Goal: Information Seeking & Learning: Compare options

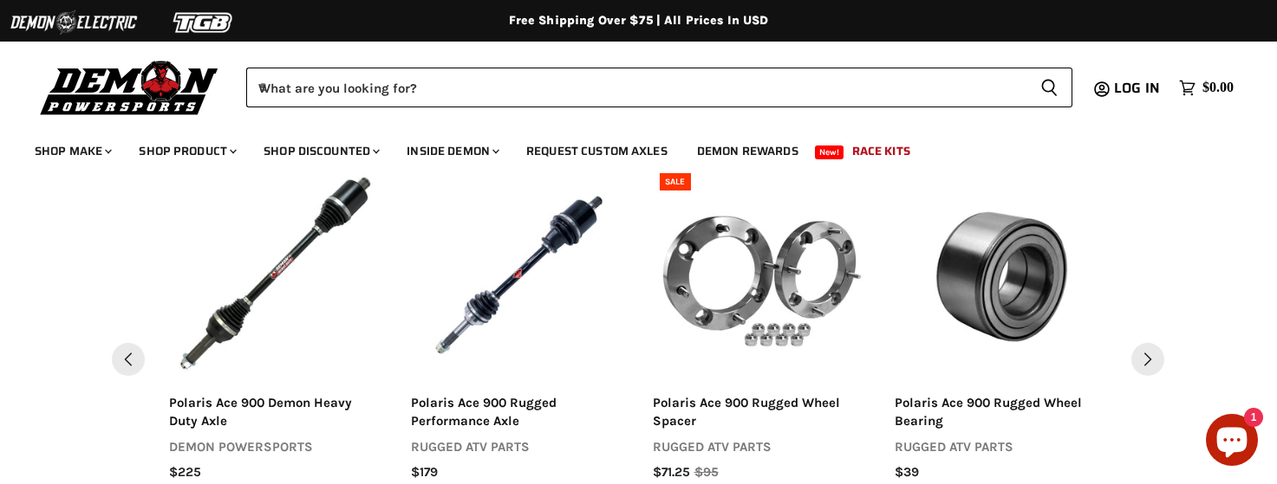
scroll to position [1990, 0]
